Goal: Task Accomplishment & Management: Manage account settings

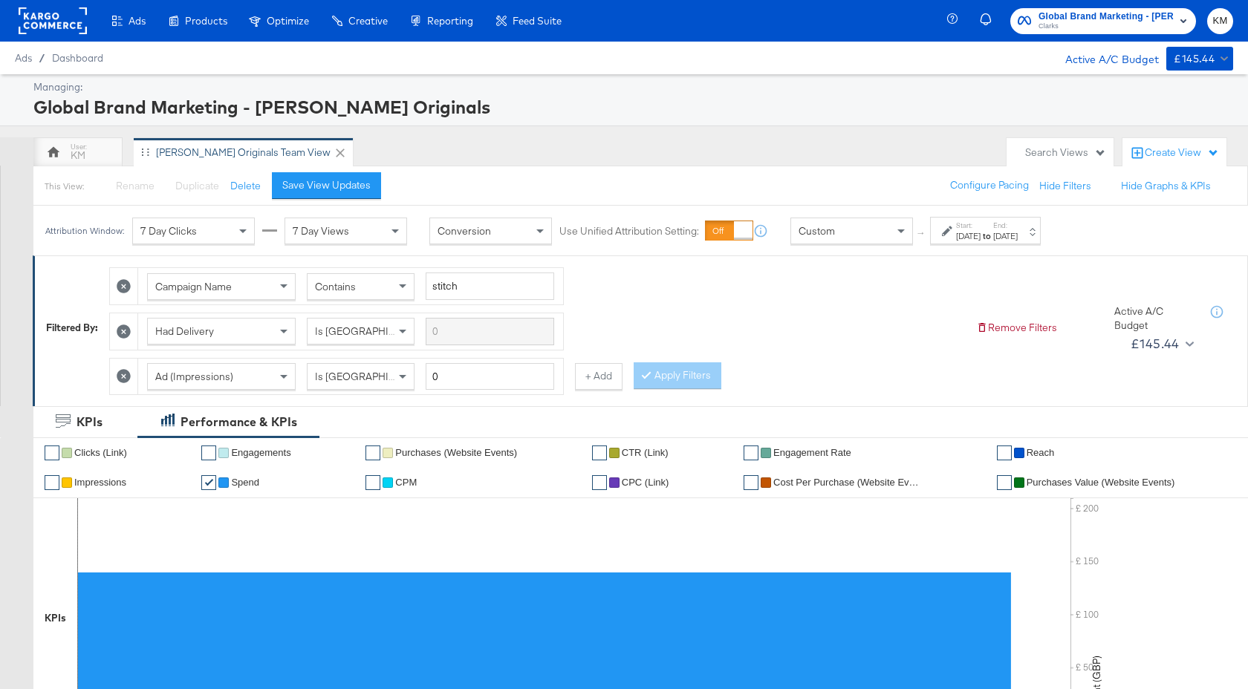
click at [1103, 23] on span "Clarks" at bounding box center [1105, 27] width 135 height 12
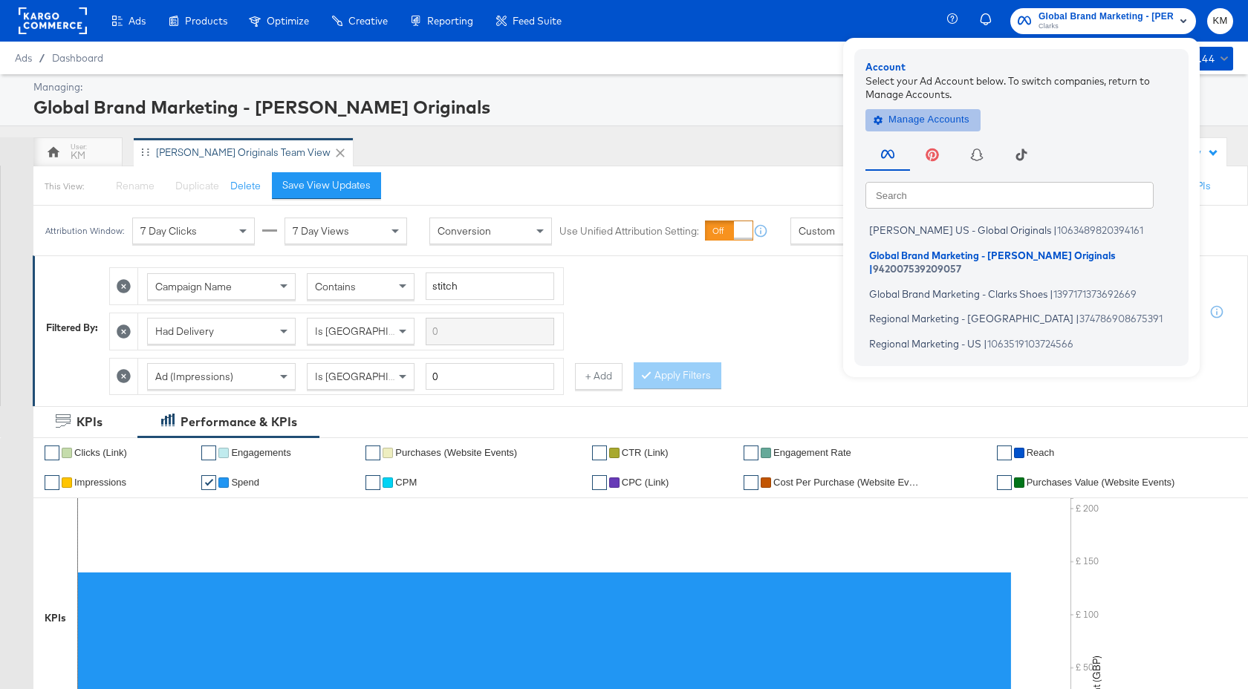
click at [951, 109] on button "Manage Accounts" at bounding box center [922, 119] width 115 height 22
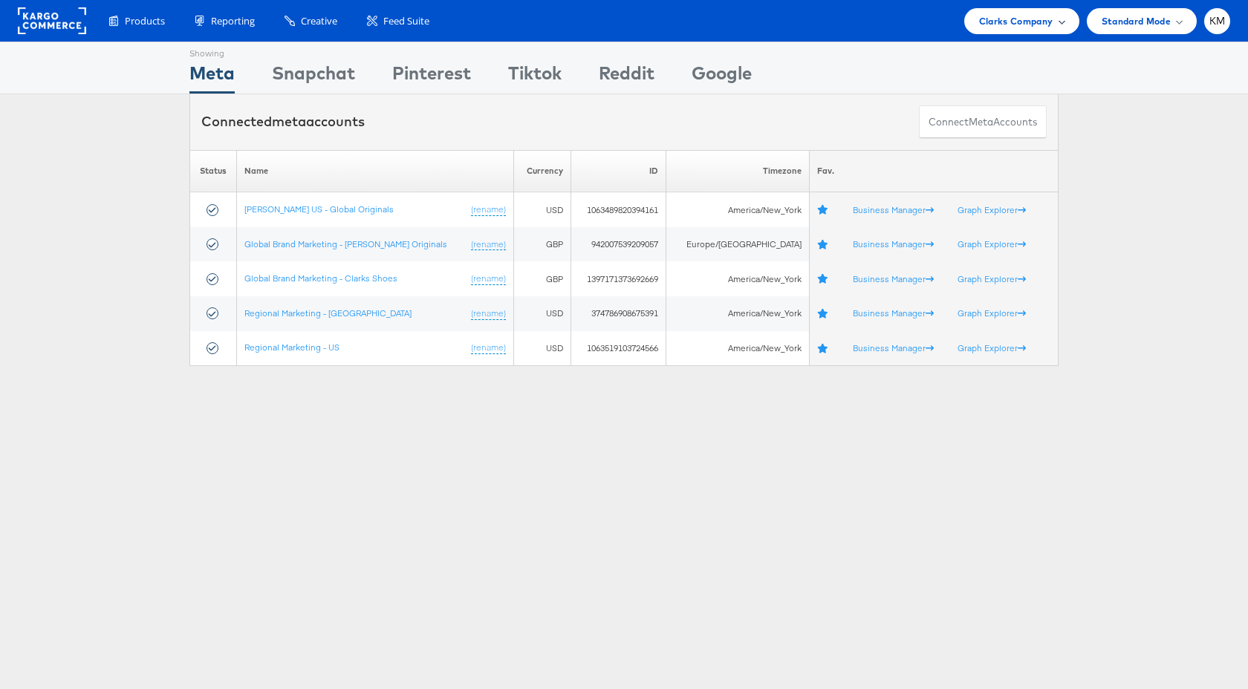
click at [997, 21] on span "Clarks Company" at bounding box center [1016, 21] width 74 height 16
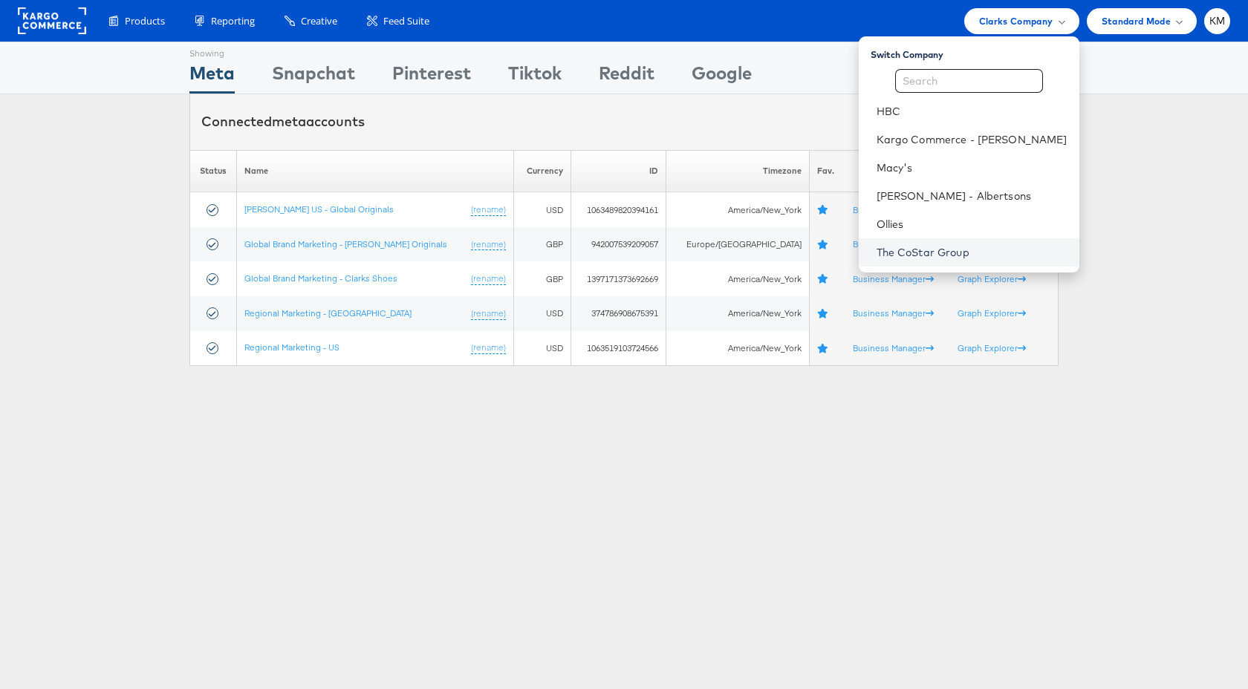
click at [958, 257] on link "The CoStar Group" at bounding box center [971, 252] width 191 height 15
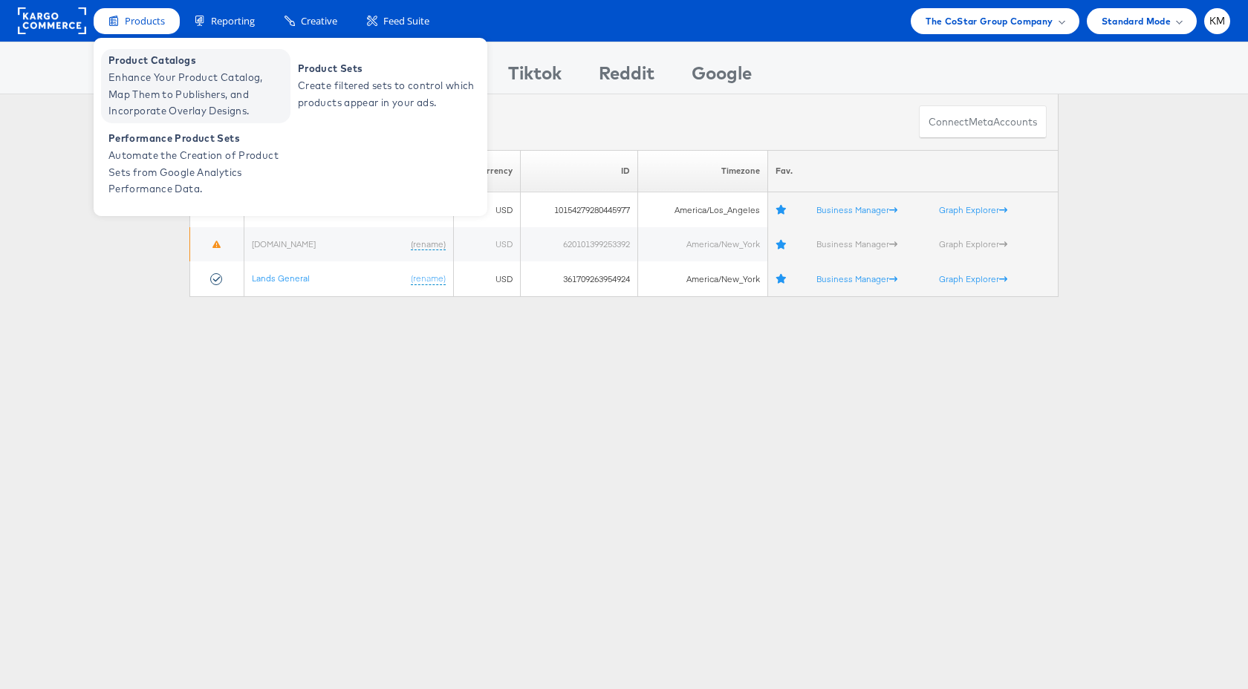
click at [224, 89] on span "Enhance Your Product Catalog, Map Them to Publishers, and Incorporate Overlay D…" at bounding box center [197, 94] width 178 height 50
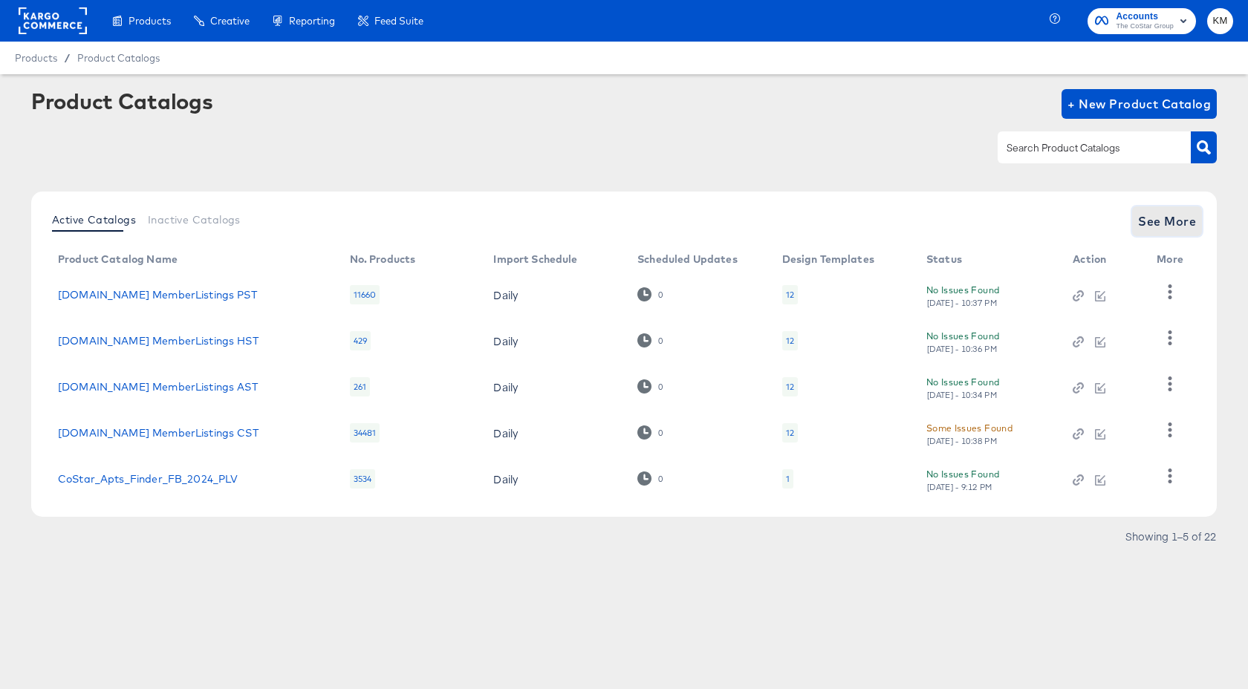
click at [1181, 228] on span "See More" at bounding box center [1167, 221] width 58 height 21
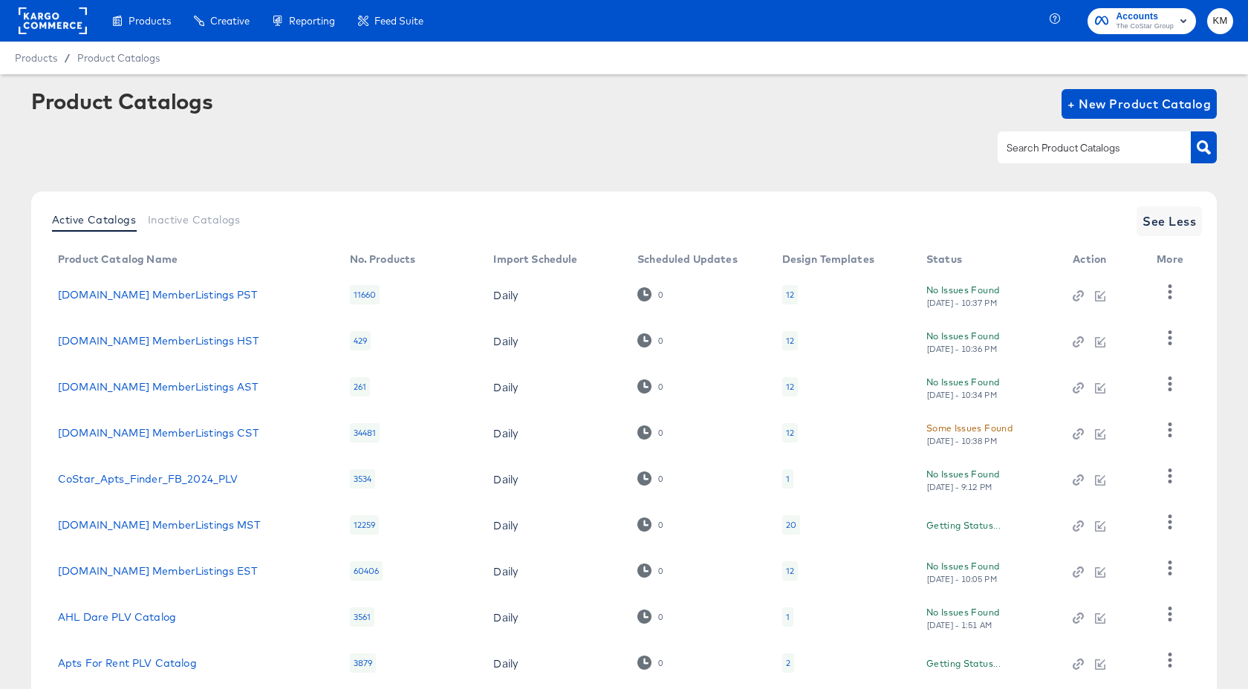
scroll to position [141, 0]
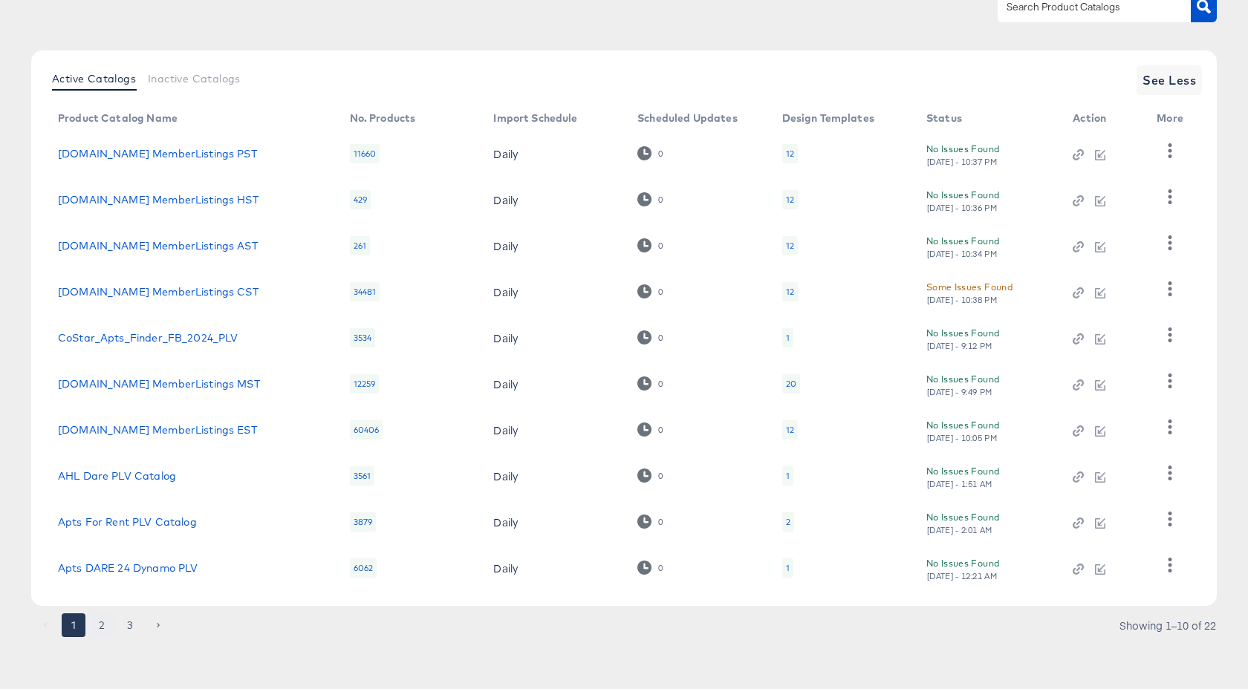
click at [102, 621] on button "2" at bounding box center [102, 625] width 24 height 24
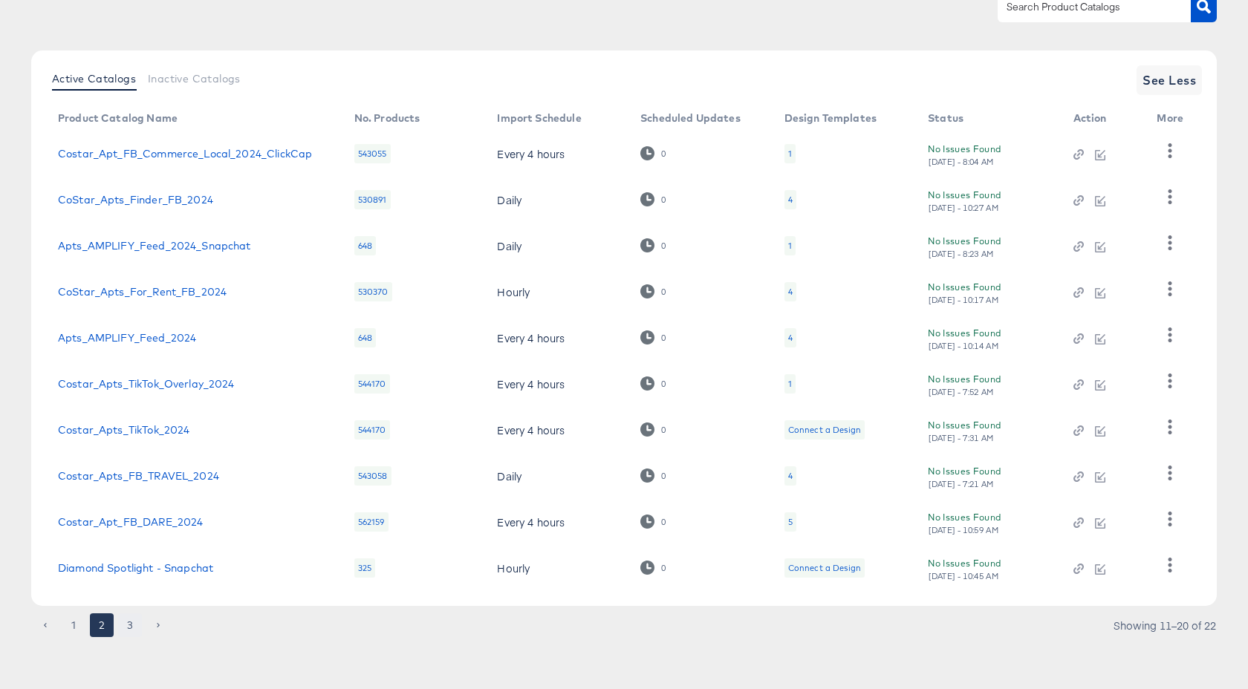
click at [128, 614] on button "3" at bounding box center [130, 625] width 24 height 24
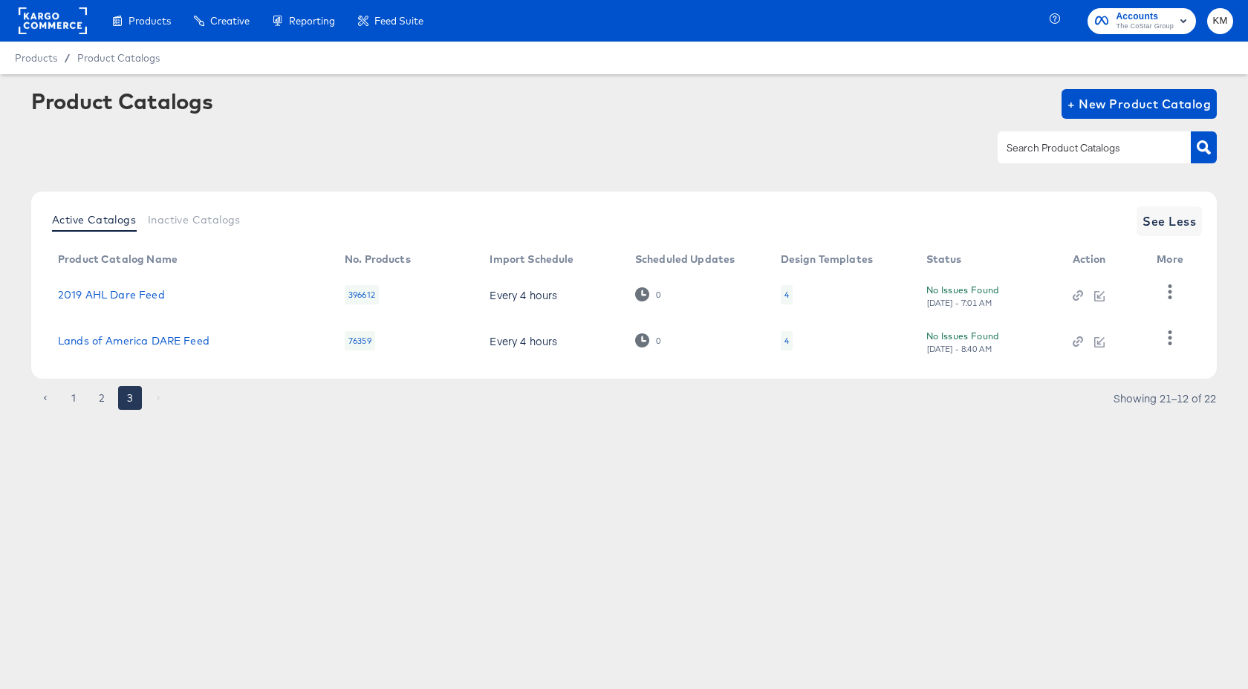
scroll to position [0, 0]
click at [787, 343] on div "4" at bounding box center [786, 341] width 4 height 12
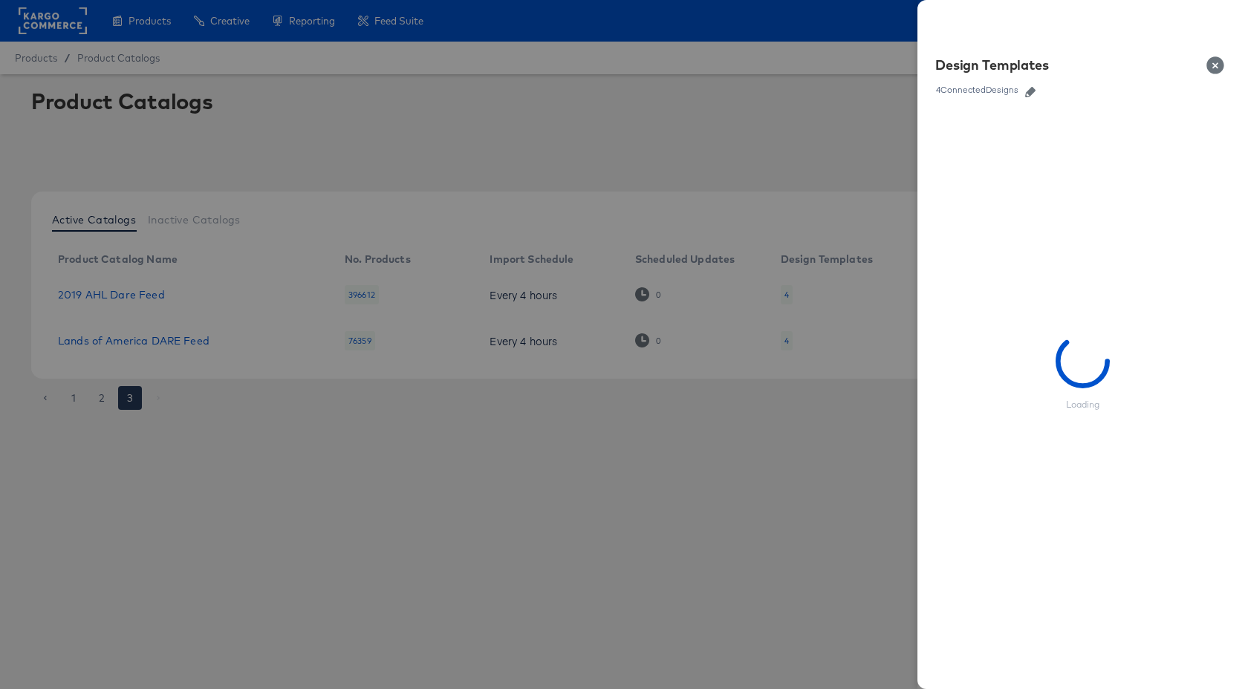
click at [1030, 93] on icon "button" at bounding box center [1030, 92] width 10 height 10
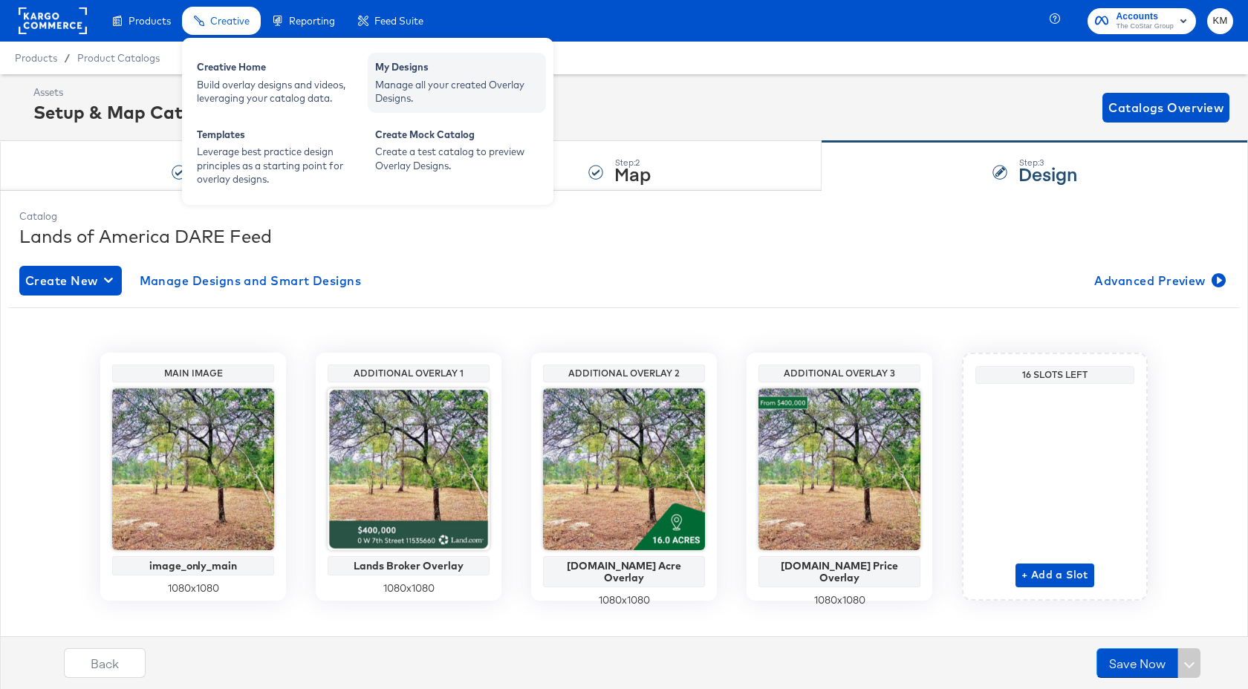
click at [387, 81] on div "Manage all your created Overlay Designs." at bounding box center [456, 91] width 163 height 27
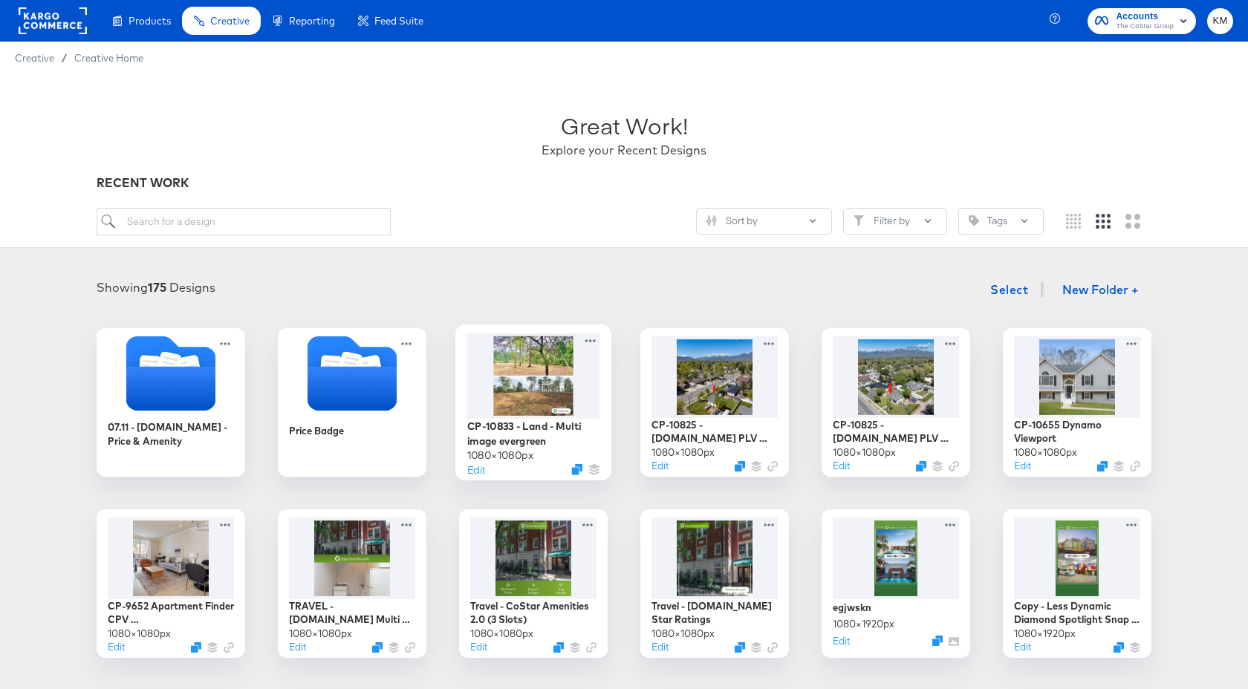
click at [527, 387] on div at bounding box center [533, 375] width 133 height 85
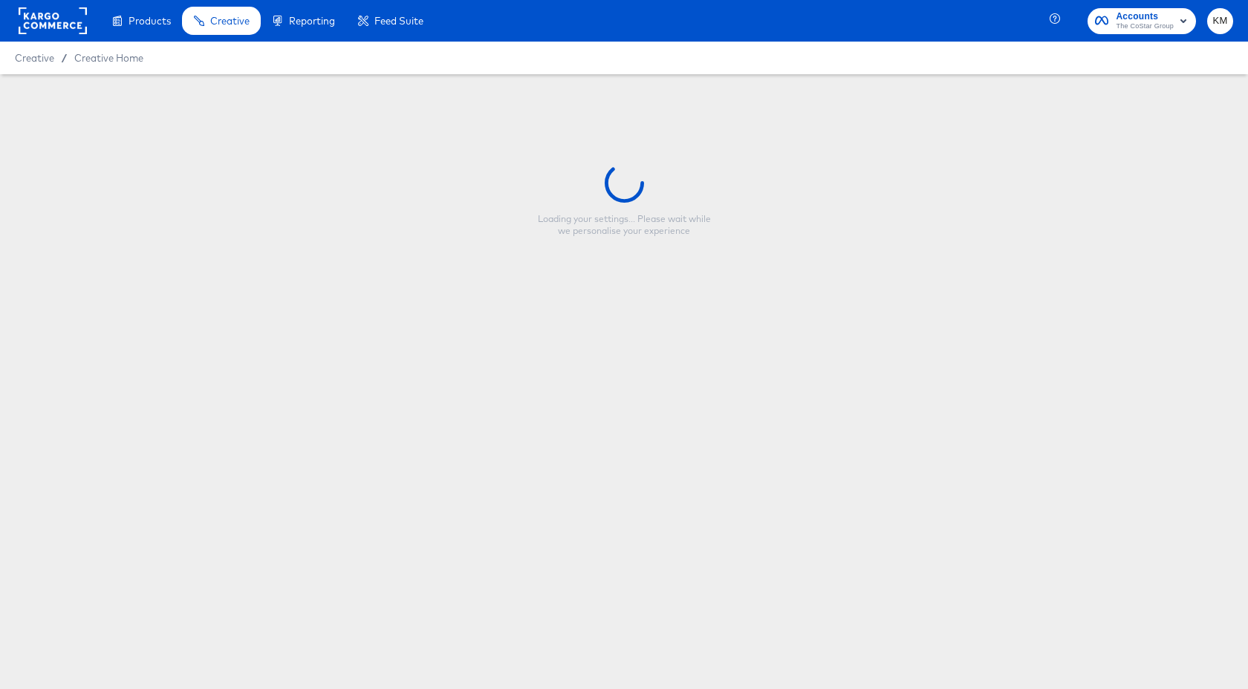
type input "CP-10833 - Land - Multi image evergreen"
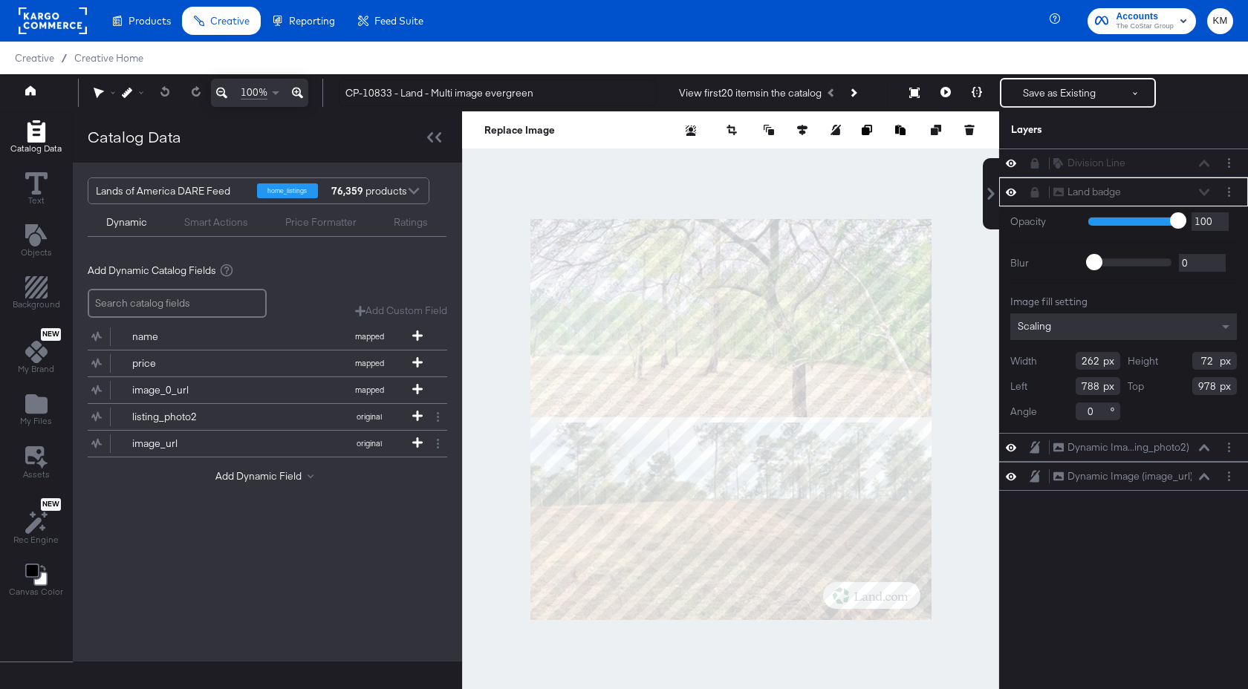
click at [45, 19] on rect at bounding box center [53, 20] width 68 height 27
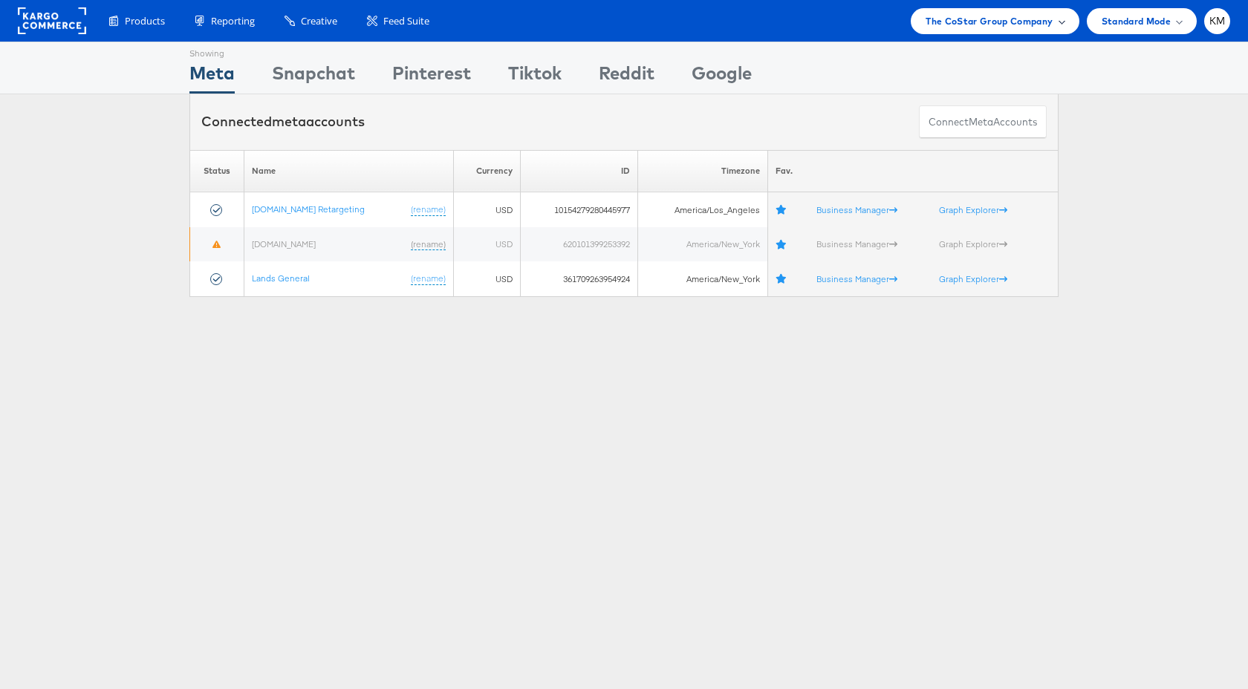
click at [1012, 22] on span "The CoStar Group Company" at bounding box center [988, 21] width 127 height 16
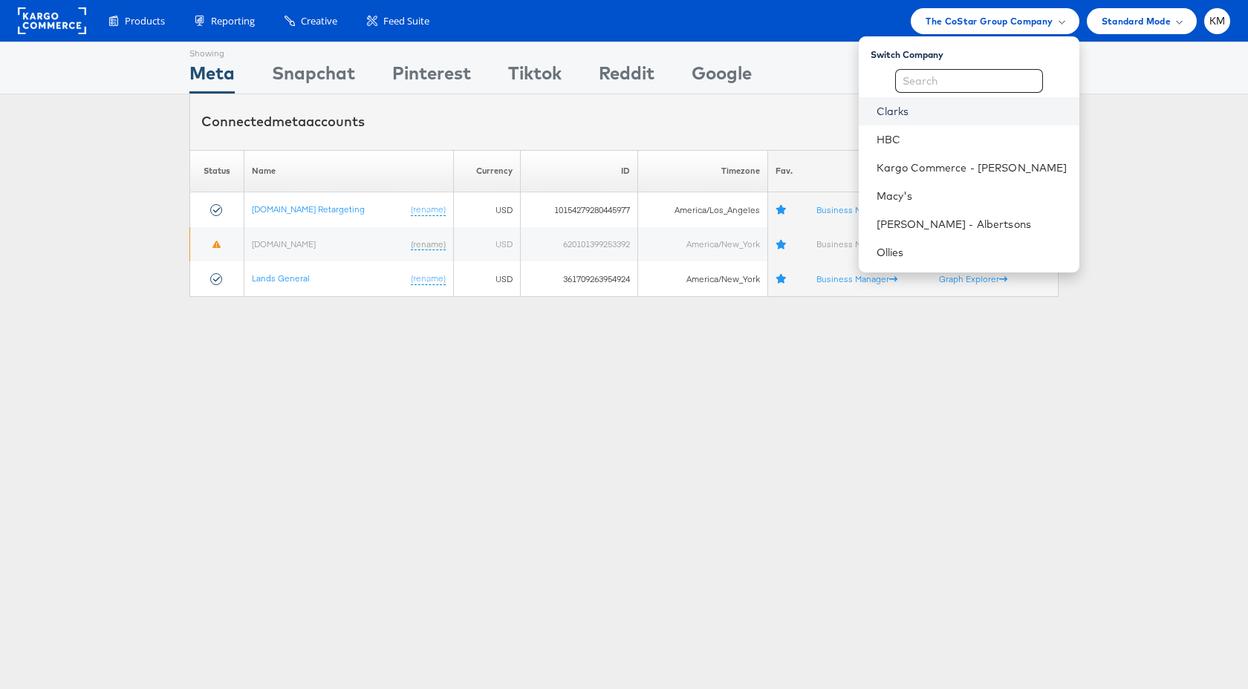
click at [916, 114] on link "Clarks" at bounding box center [971, 111] width 191 height 15
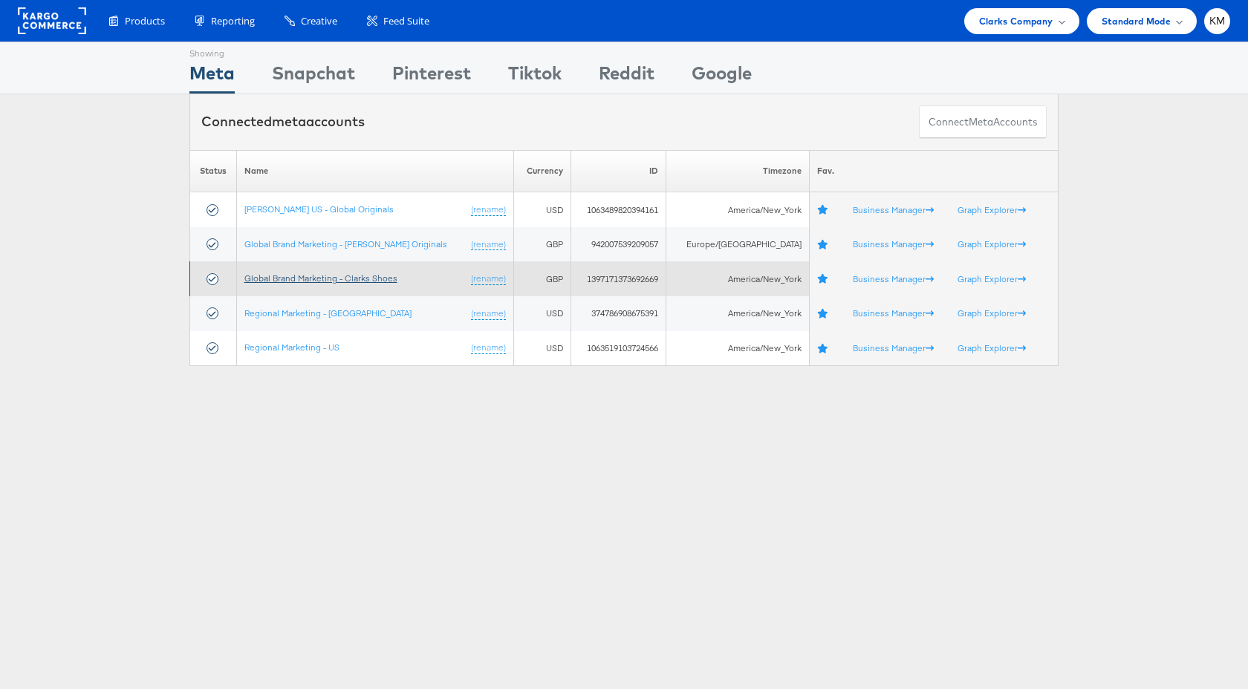
click at [366, 275] on link "Global Brand Marketing - Clarks Shoes" at bounding box center [320, 278] width 153 height 11
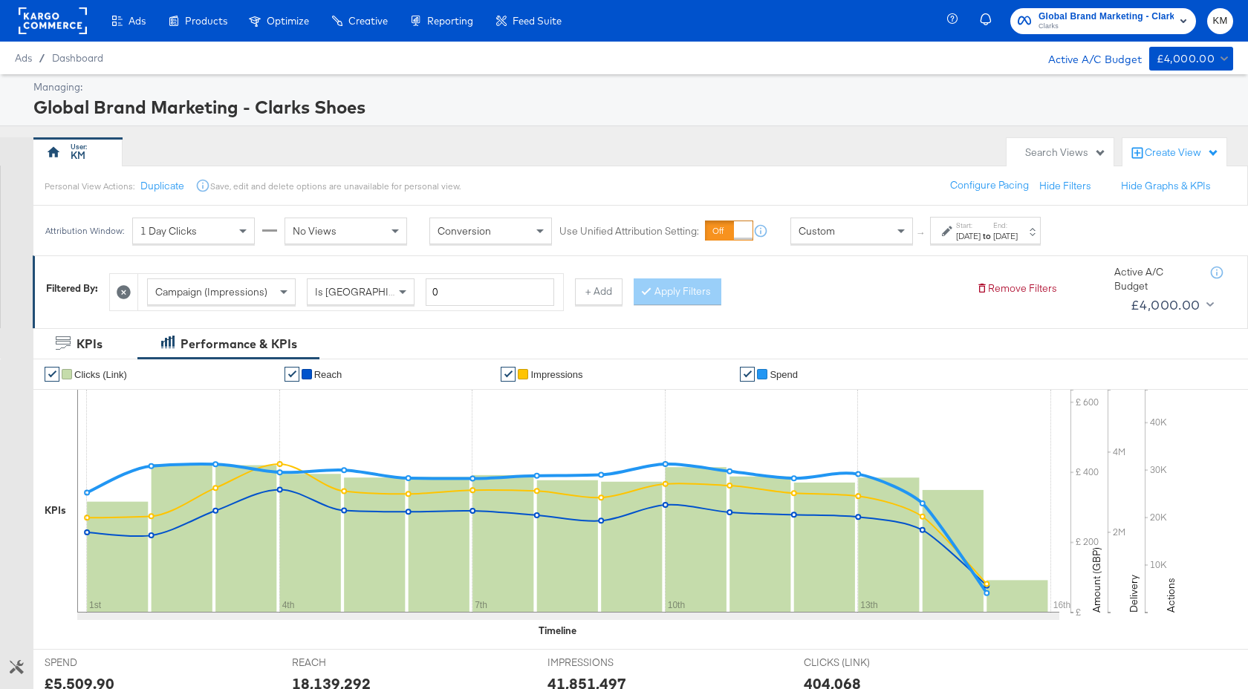
click at [1017, 238] on div "[DATE]" at bounding box center [1005, 236] width 25 height 12
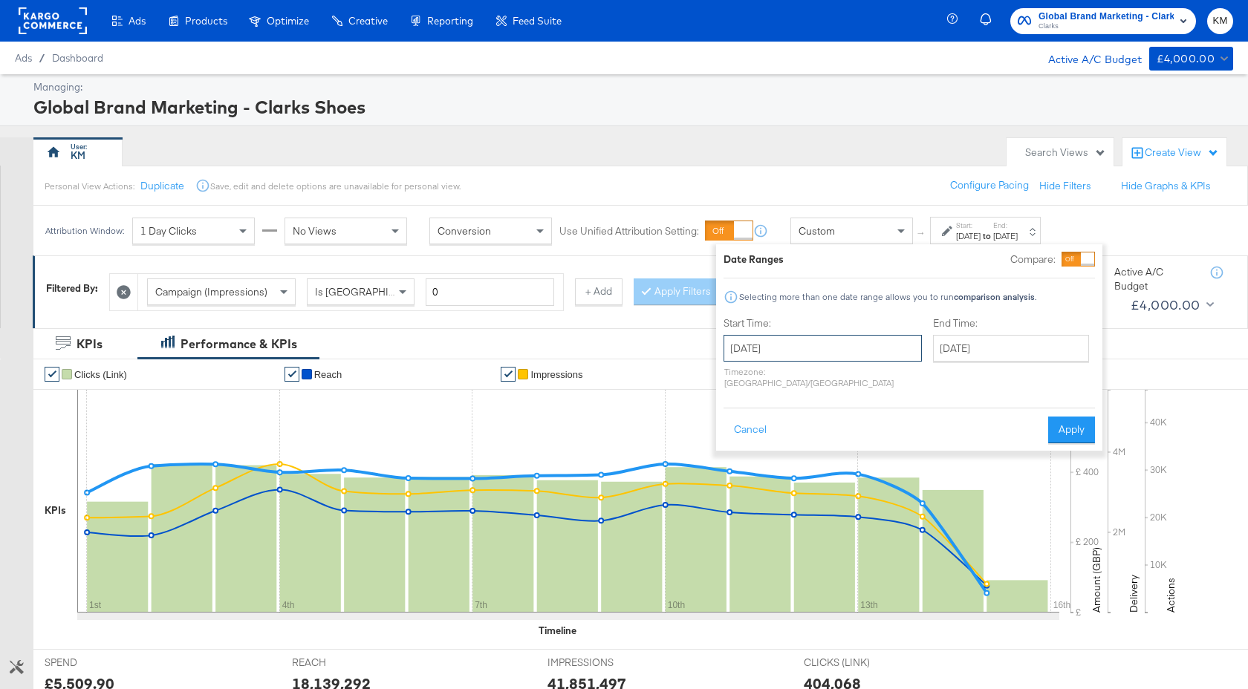
click at [838, 342] on input "[DATE]" at bounding box center [822, 348] width 198 height 27
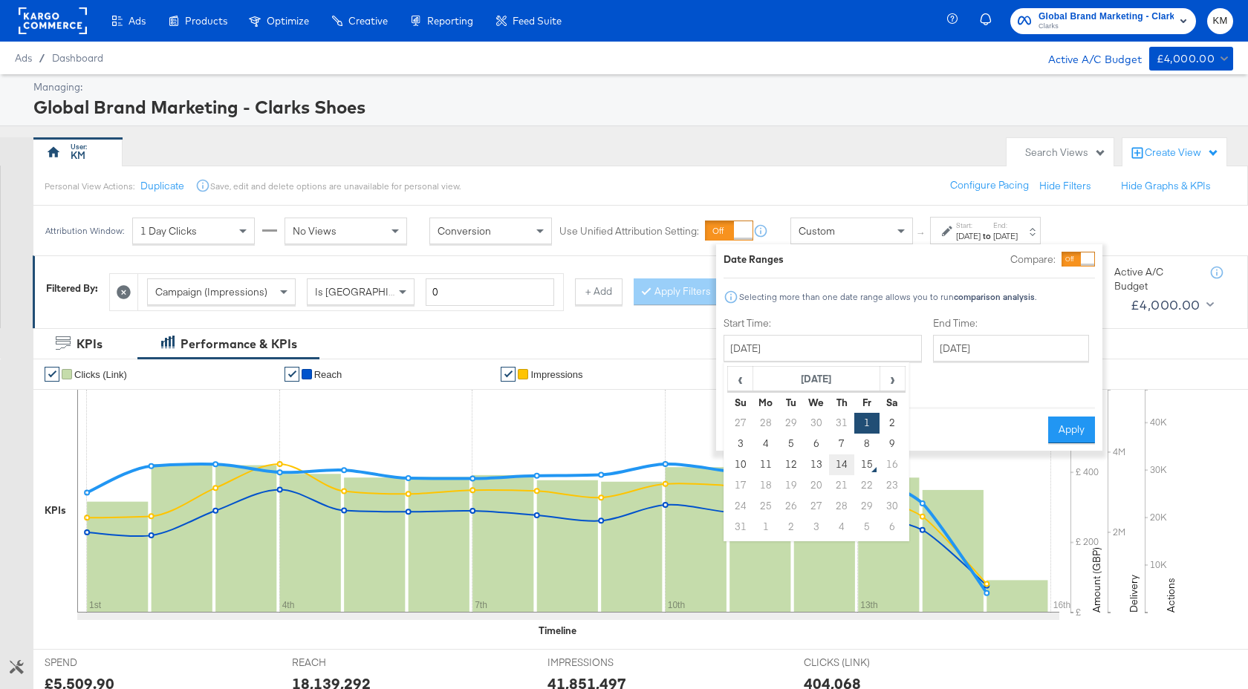
click at [843, 463] on td "14" at bounding box center [841, 464] width 25 height 21
type input "[DATE]"
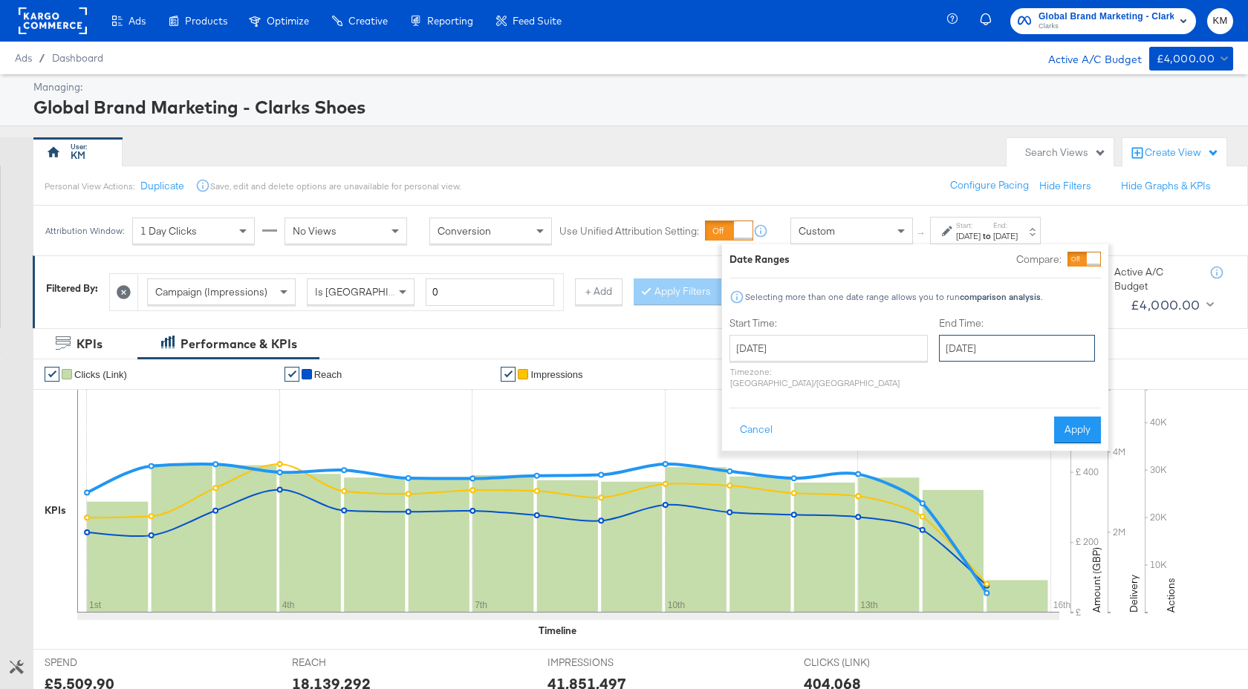
click at [974, 353] on input "[DATE]" at bounding box center [1017, 348] width 156 height 27
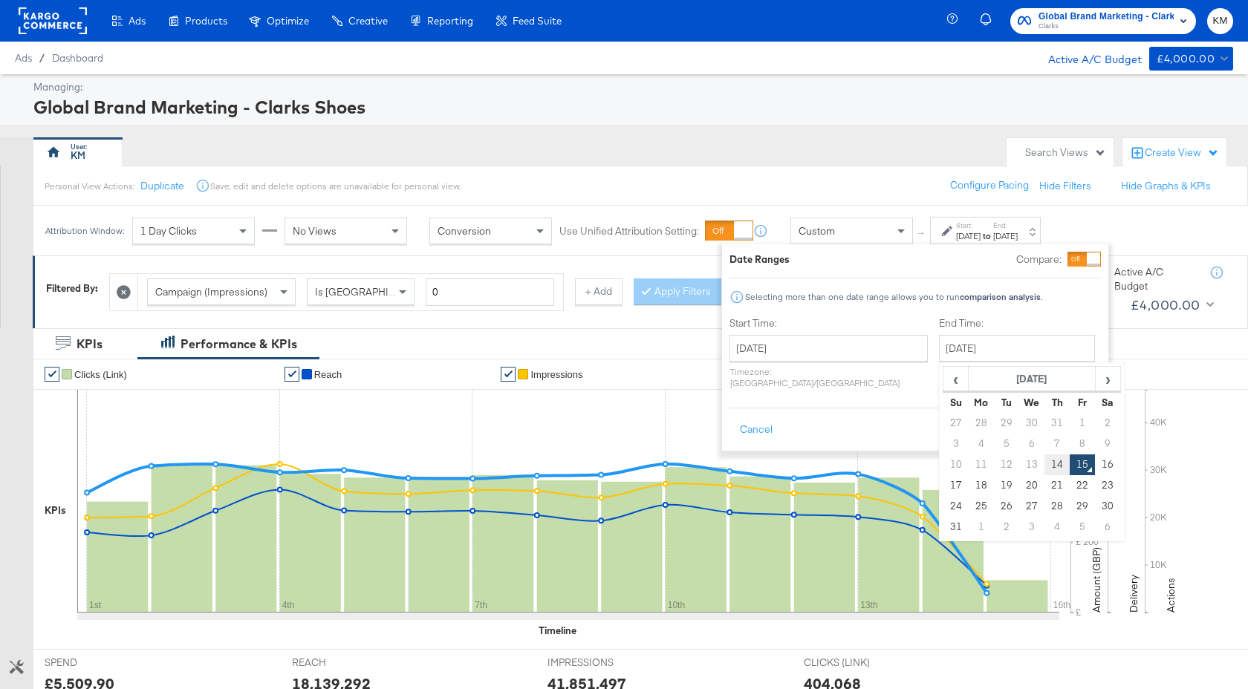
click at [1044, 469] on td "14" at bounding box center [1056, 464] width 25 height 21
type input "[DATE]"
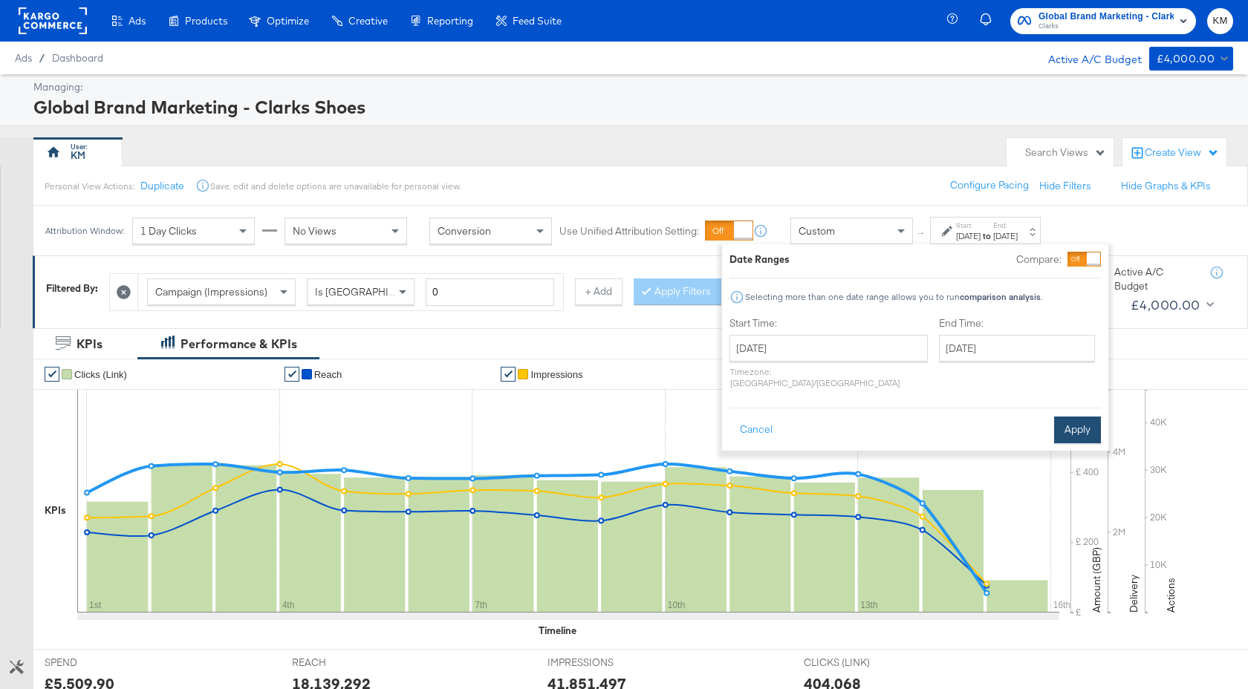
click at [1063, 417] on button "Apply" at bounding box center [1077, 430] width 47 height 27
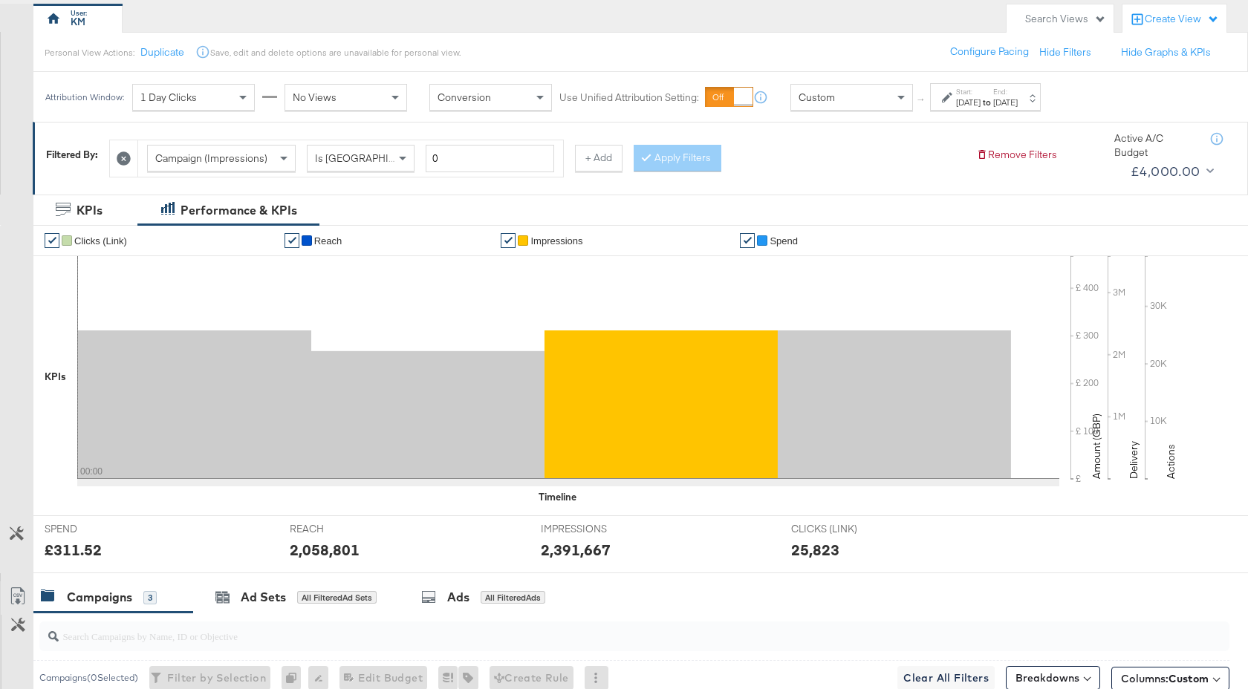
scroll to position [472, 0]
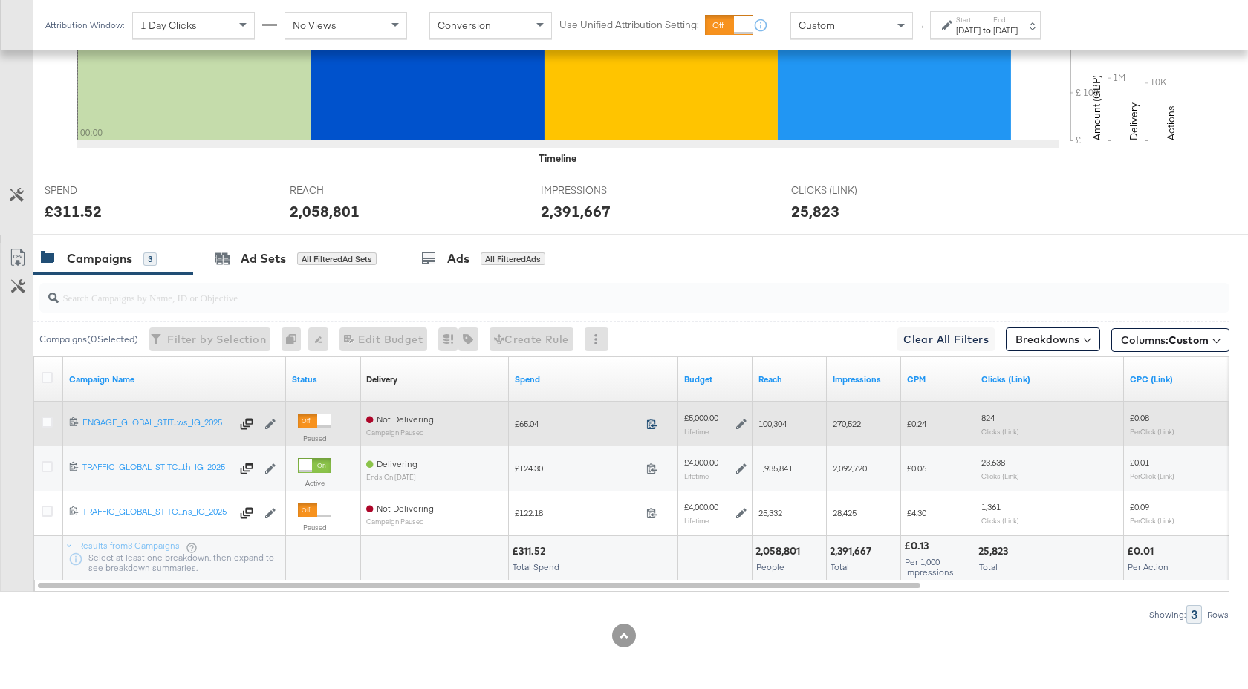
click at [654, 425] on icon at bounding box center [651, 423] width 11 height 11
drag, startPoint x: 786, startPoint y: 427, endPoint x: 757, endPoint y: 427, distance: 29.7
click at [757, 427] on div "100,304" at bounding box center [789, 424] width 74 height 24
copy span "100,304"
drag, startPoint x: 866, startPoint y: 426, endPoint x: 833, endPoint y: 425, distance: 33.4
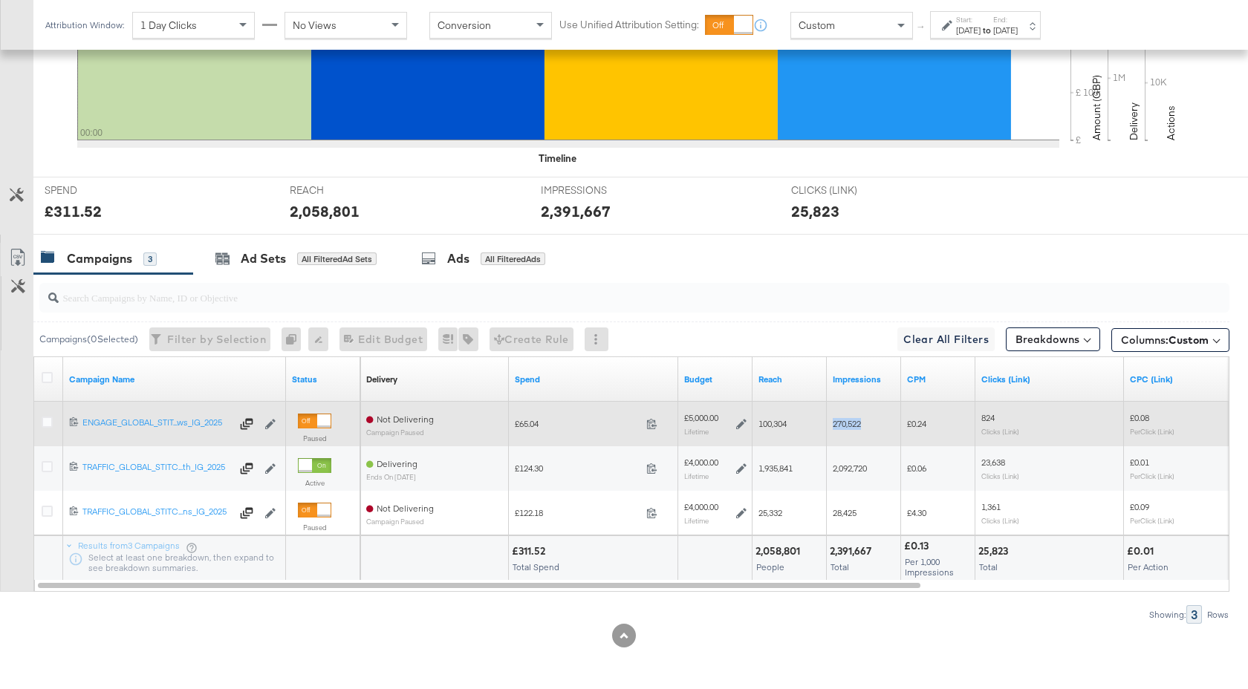
click at [833, 425] on div "270,522" at bounding box center [864, 424] width 62 height 12
copy span "270,522"
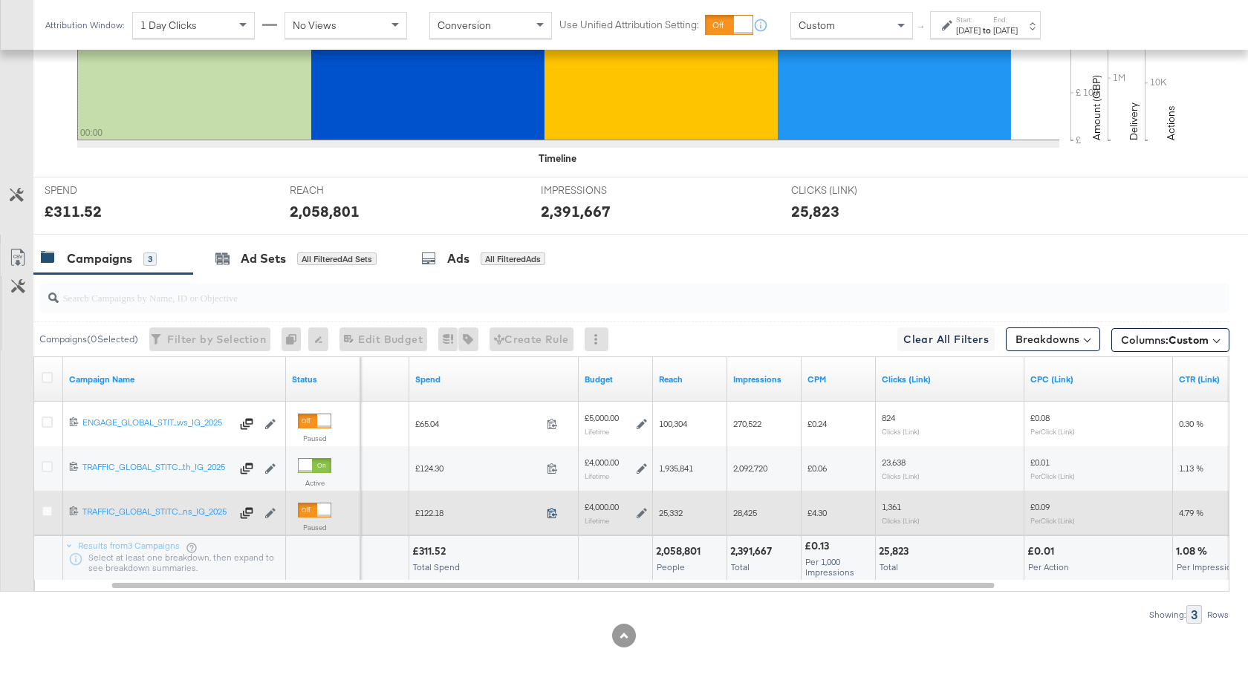
click at [553, 513] on icon at bounding box center [552, 512] width 11 height 11
drag, startPoint x: 685, startPoint y: 515, endPoint x: 656, endPoint y: 515, distance: 29.7
click at [656, 515] on div "25,332" at bounding box center [690, 513] width 74 height 24
copy span "25,332"
drag, startPoint x: 759, startPoint y: 515, endPoint x: 729, endPoint y: 515, distance: 29.7
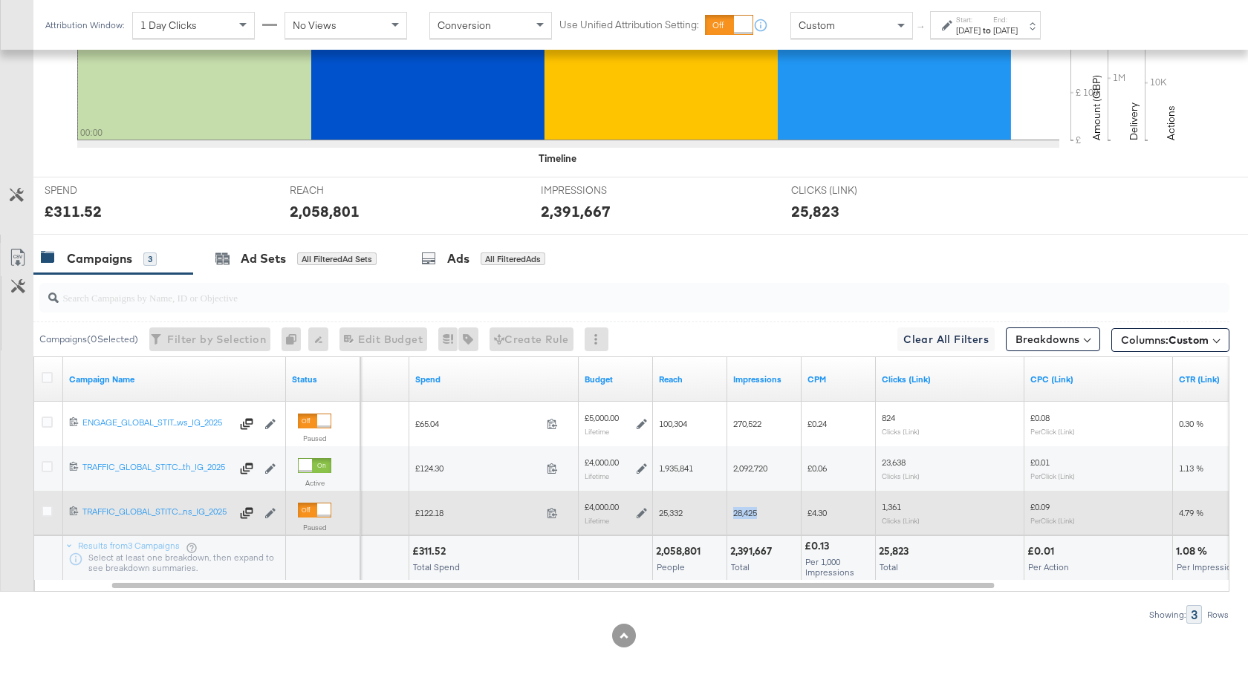
click at [729, 515] on div "28,425" at bounding box center [764, 513] width 74 height 24
copy span "28,425"
drag, startPoint x: 904, startPoint y: 508, endPoint x: 880, endPoint y: 508, distance: 23.8
click at [880, 508] on div "1,361 Clicks (Link)" at bounding box center [950, 512] width 149 height 35
copy span "1,361"
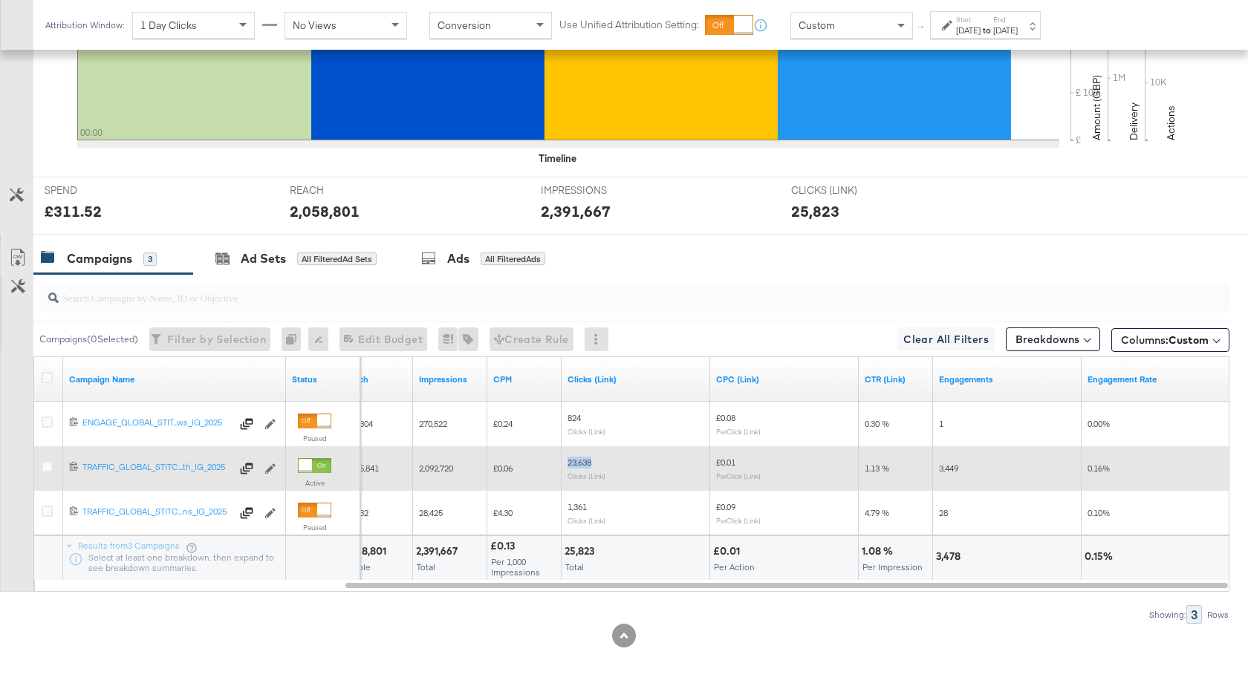
drag, startPoint x: 595, startPoint y: 466, endPoint x: 567, endPoint y: 466, distance: 28.2
click at [567, 466] on div "23,638 Clicks (Link)" at bounding box center [635, 468] width 137 height 23
copy span "23,638"
drag, startPoint x: 959, startPoint y: 469, endPoint x: 933, endPoint y: 469, distance: 26.7
click at [933, 469] on div "3,449" at bounding box center [1007, 469] width 149 height 24
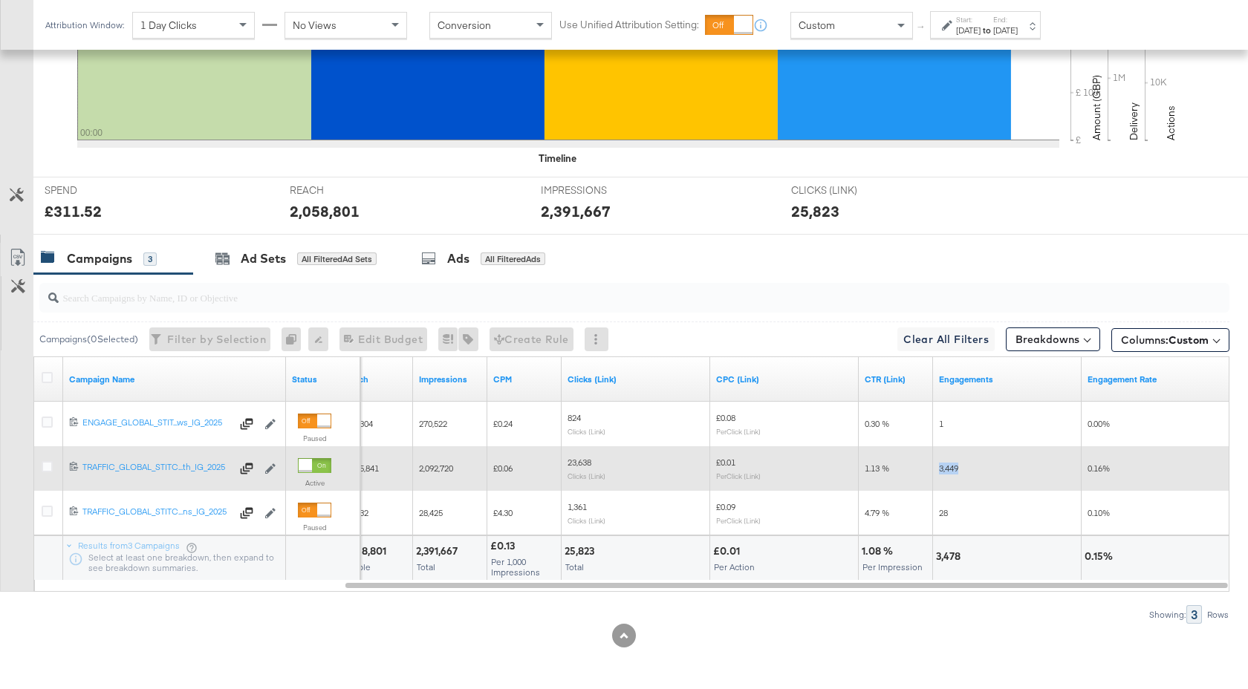
copy span "3,449"
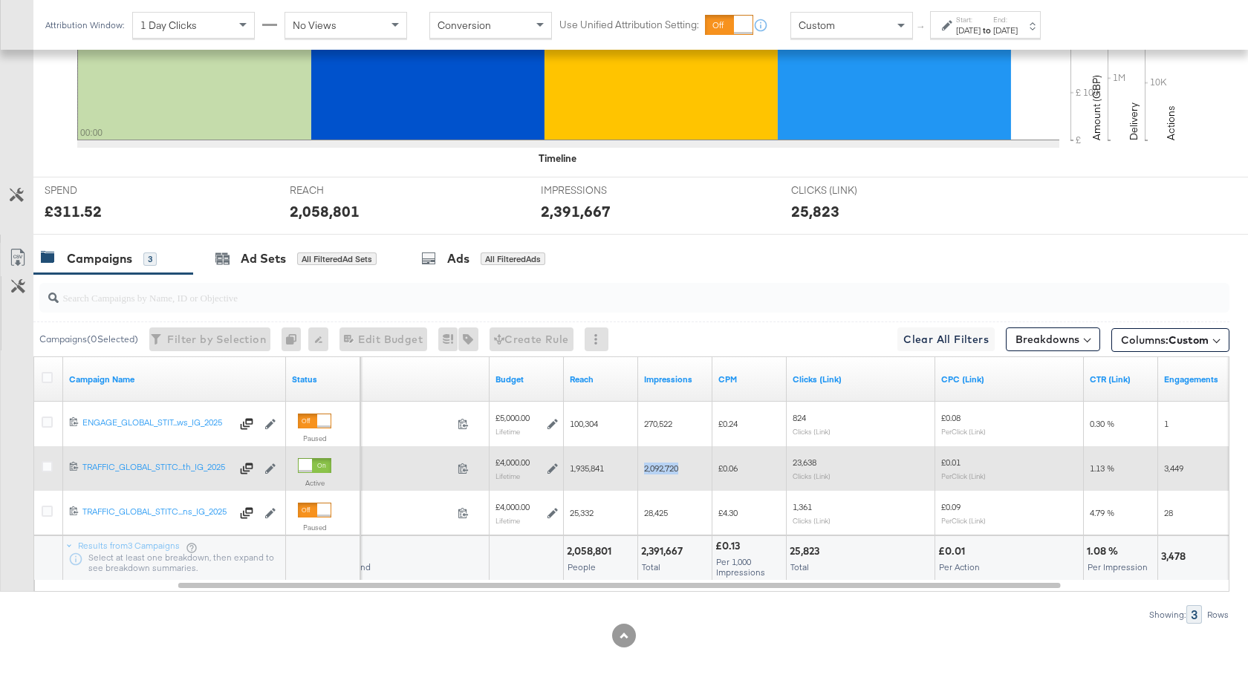
drag, startPoint x: 679, startPoint y: 471, endPoint x: 642, endPoint y: 471, distance: 37.1
click at [642, 471] on div "2,092,720" at bounding box center [675, 469] width 74 height 24
copy span "2,092,720"
drag, startPoint x: 606, startPoint y: 471, endPoint x: 566, endPoint y: 471, distance: 40.1
click at [566, 471] on div "1,935,841" at bounding box center [601, 469] width 74 height 24
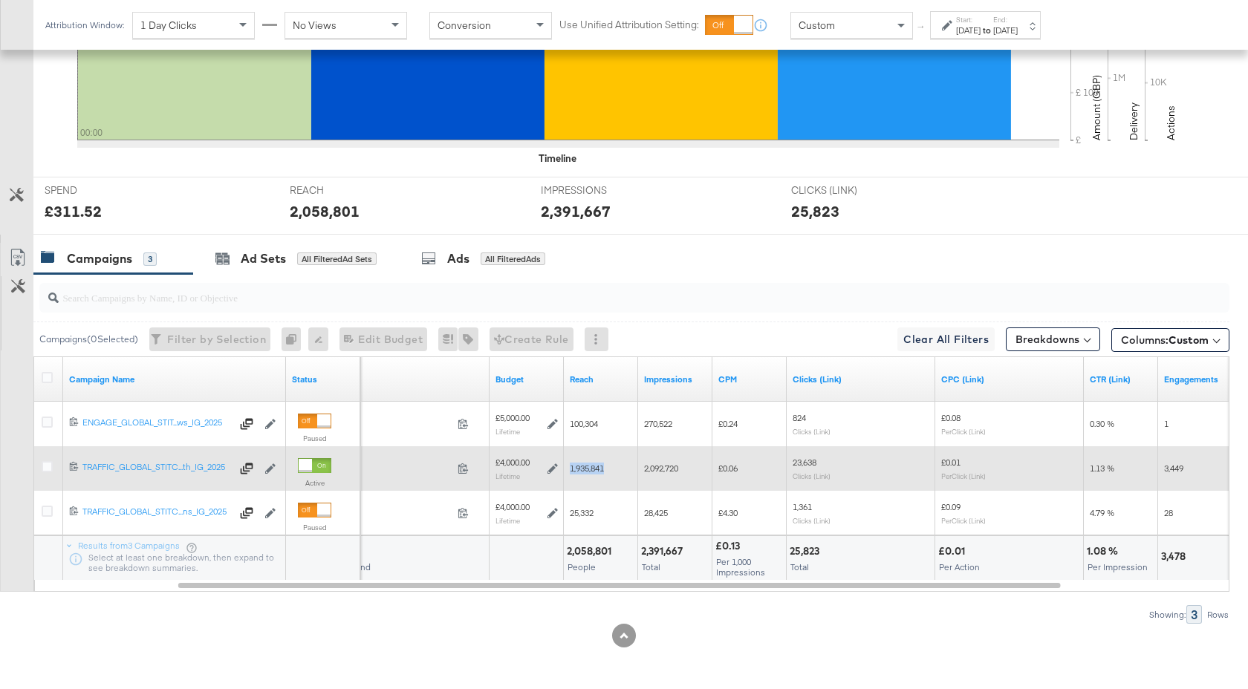
copy span "1,935,841"
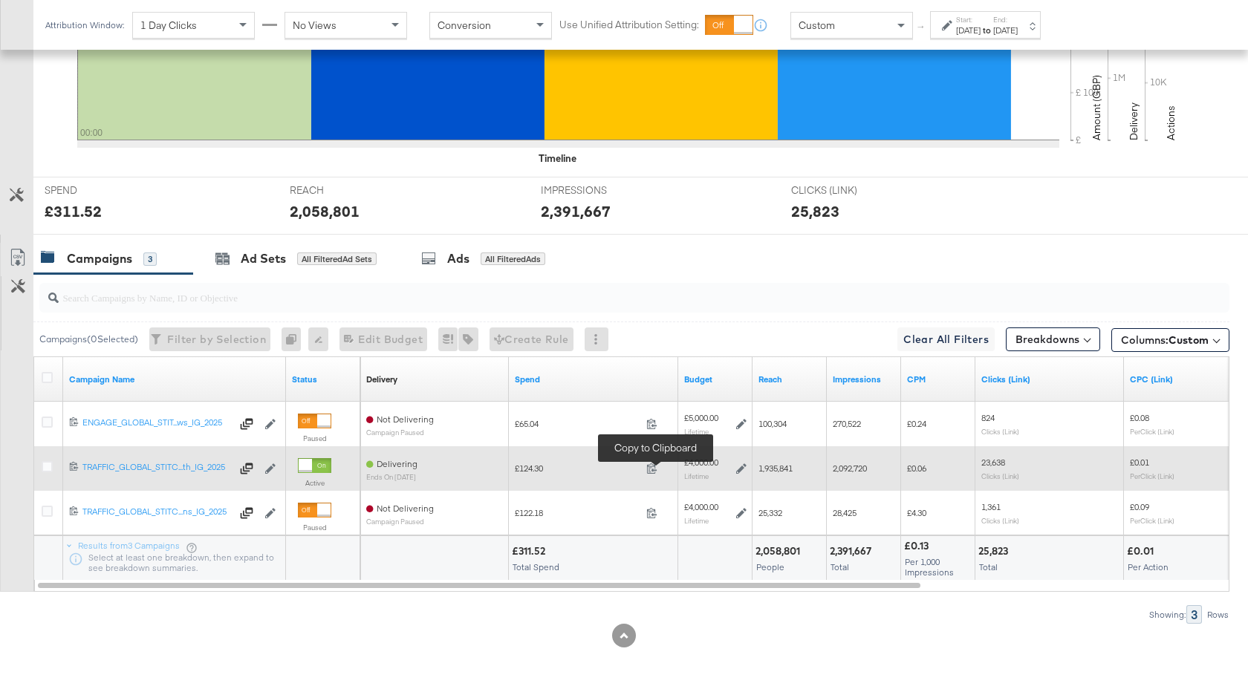
click at [656, 475] on span at bounding box center [656, 470] width 32 height 11
